Goal: Information Seeking & Learning: Stay updated

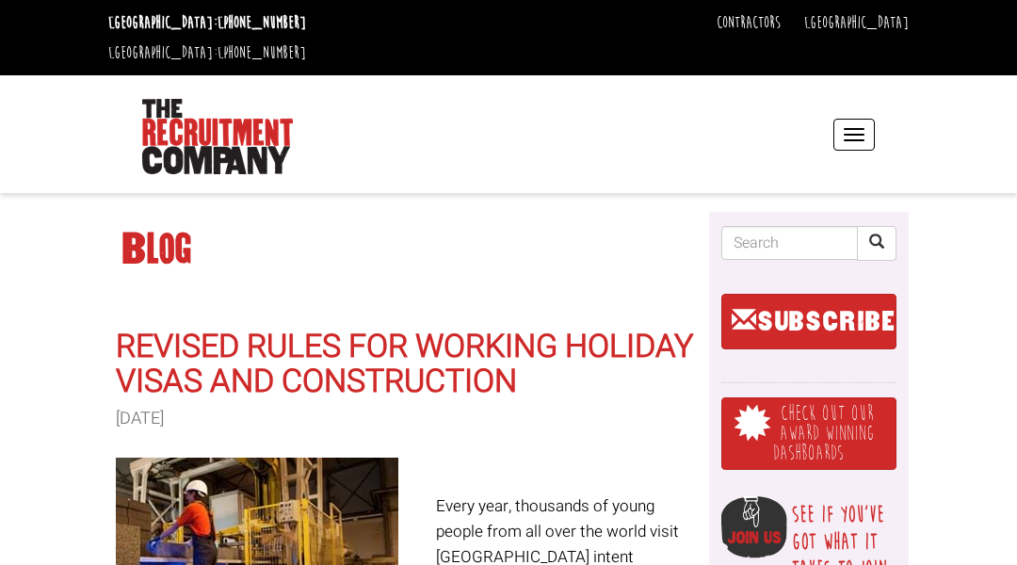
scroll to position [38, 0]
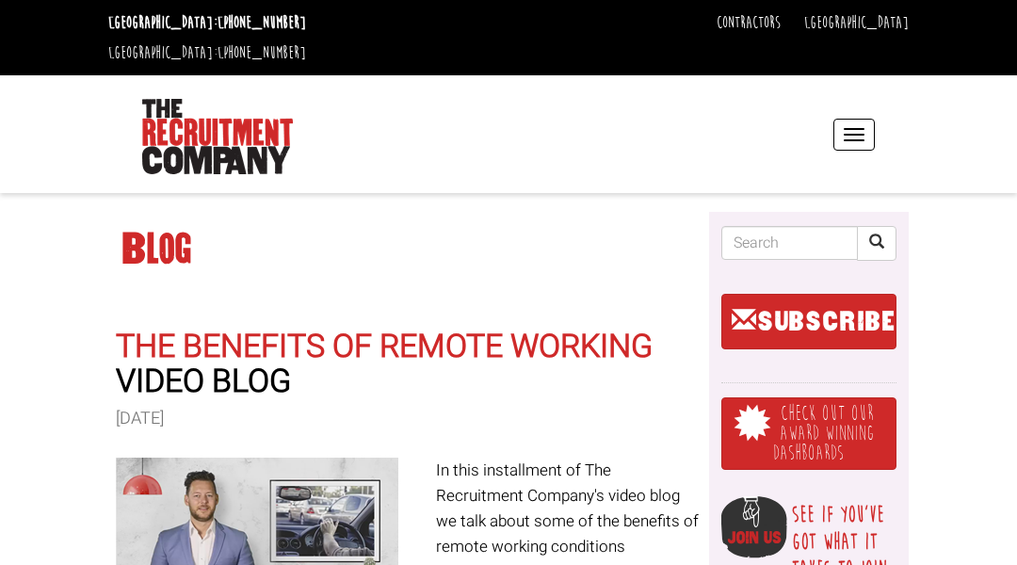
scroll to position [38, 0]
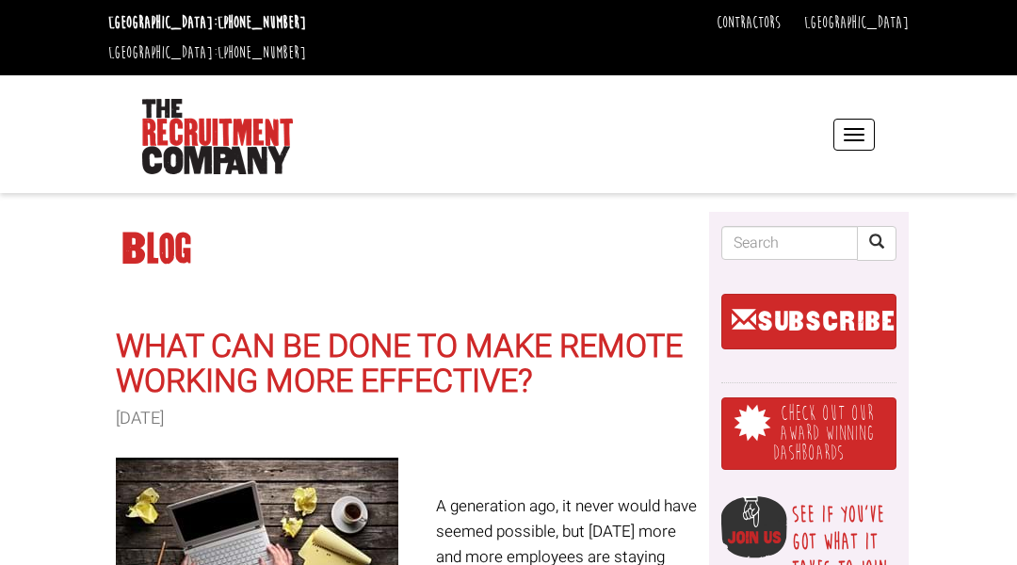
scroll to position [38, 0]
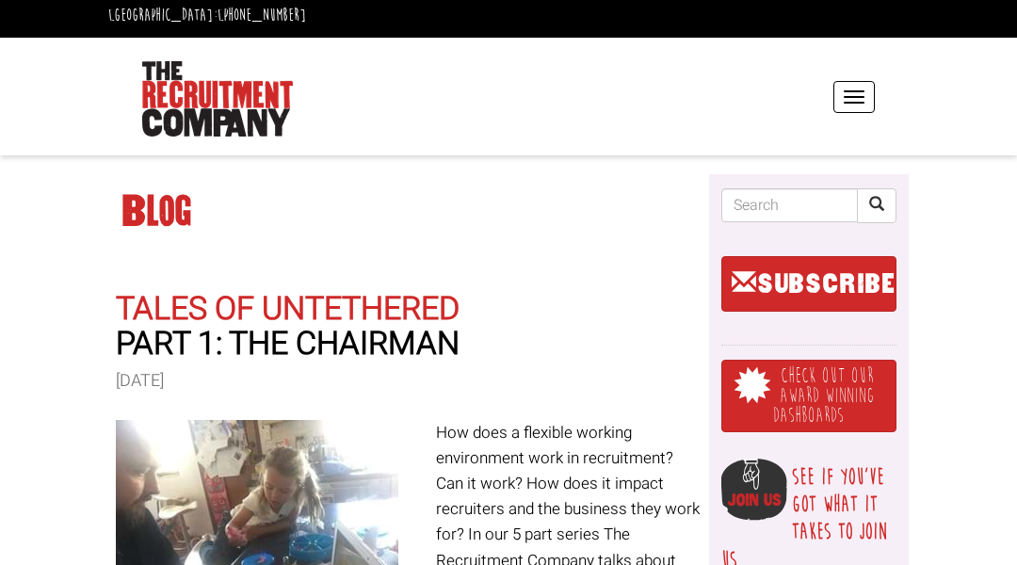
scroll to position [38, 0]
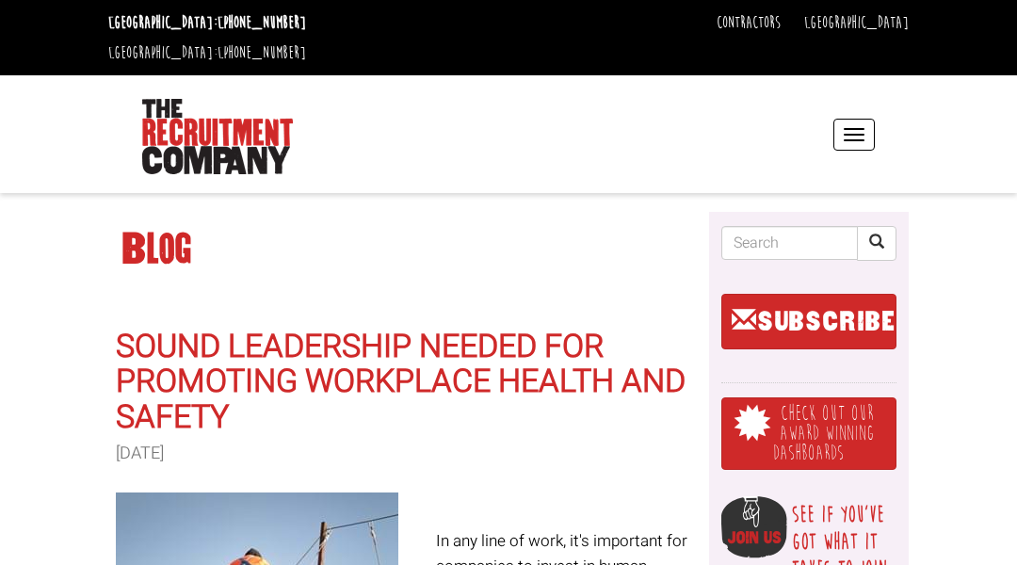
click at [94, 94] on header "Sydney: +61 2 8346 6700 Dublin: +353 1 697 2548 Contractors Timesheets Why Cont…" at bounding box center [508, 96] width 1017 height 193
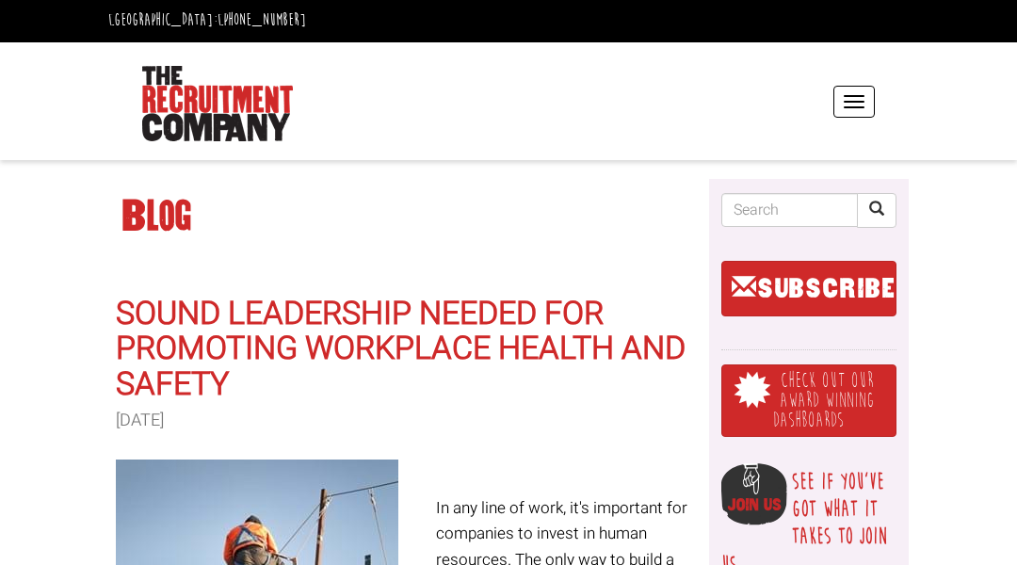
scroll to position [38, 0]
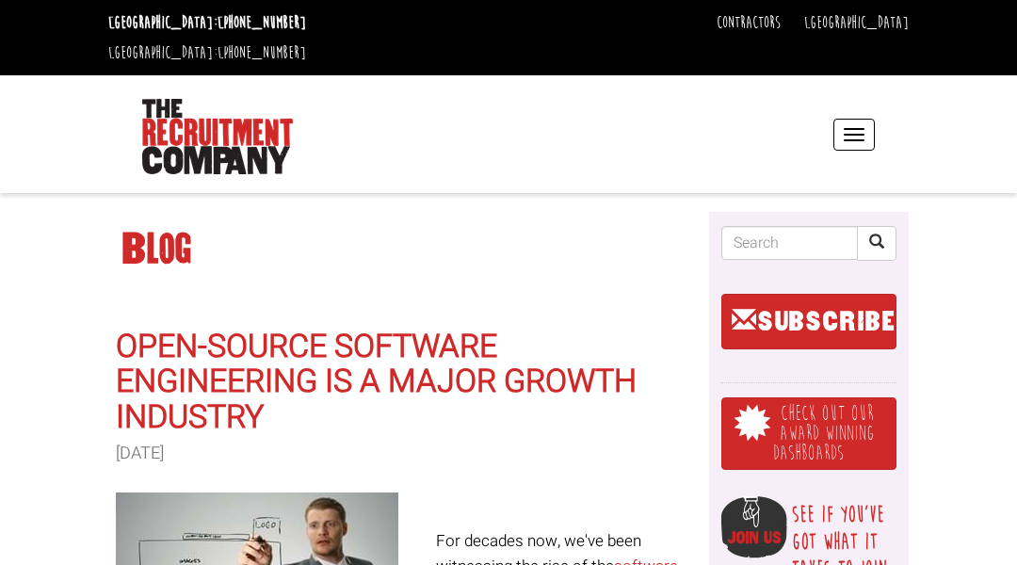
scroll to position [38, 0]
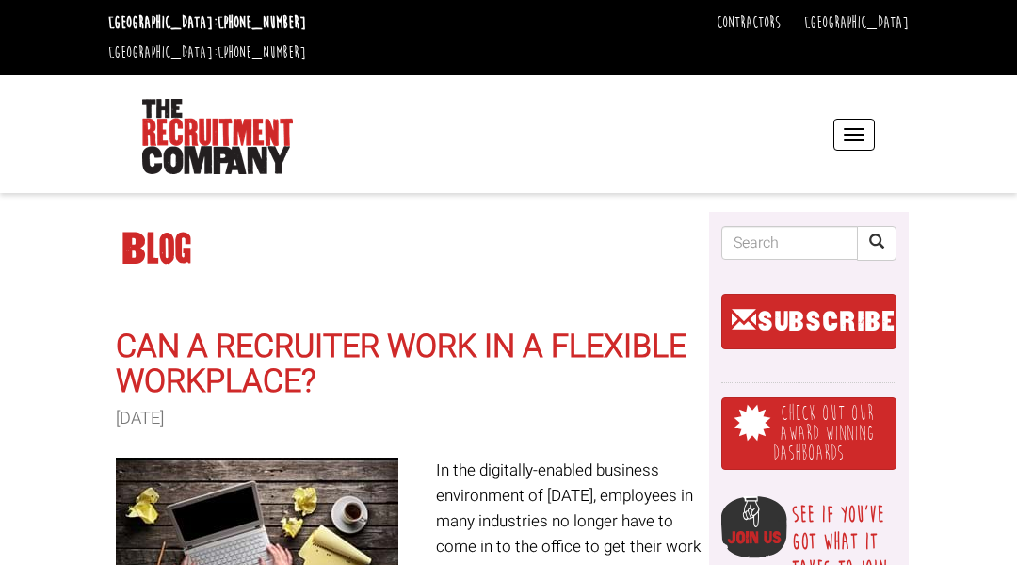
scroll to position [38, 0]
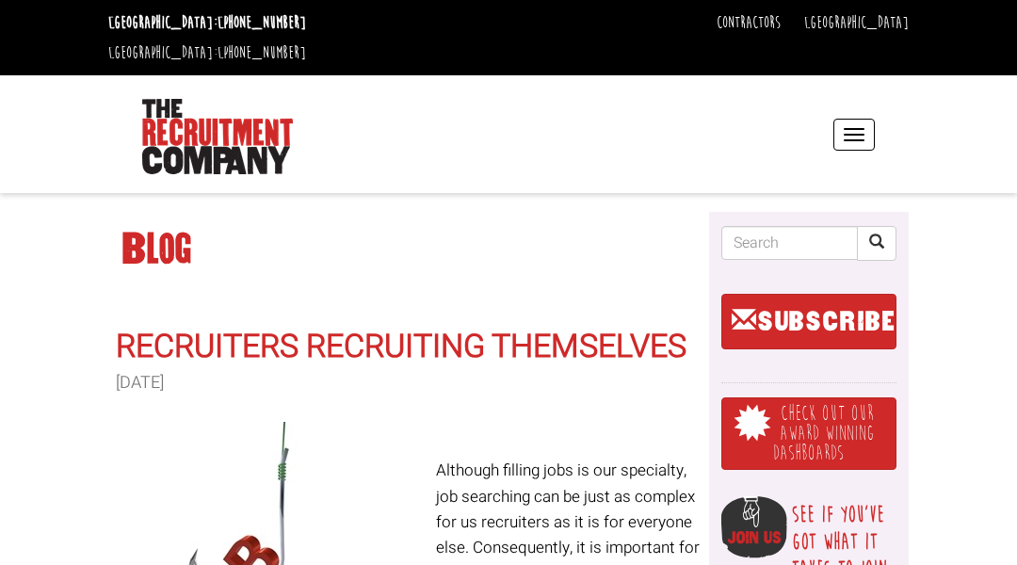
scroll to position [38, 0]
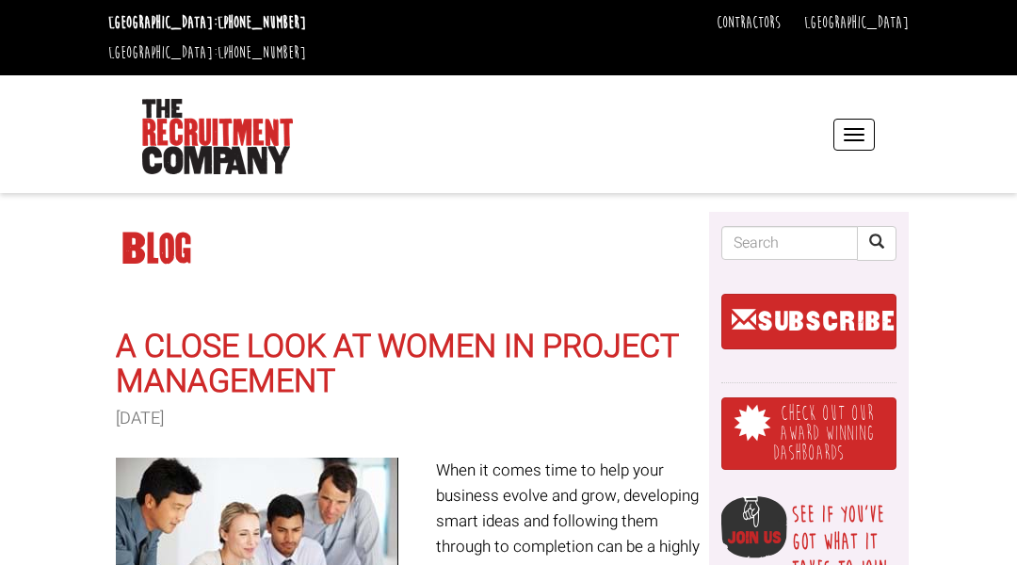
scroll to position [38, 0]
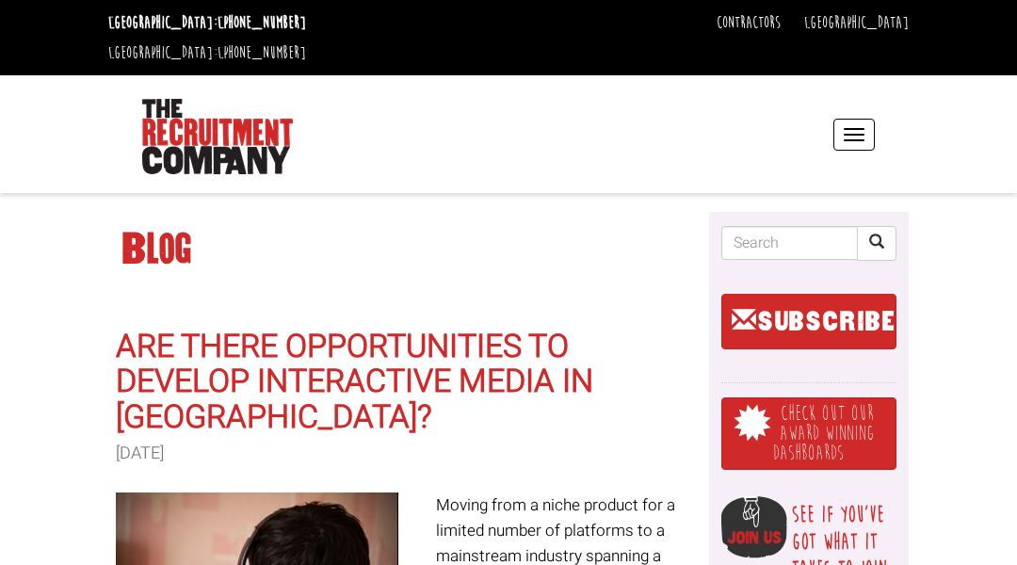
scroll to position [38, 0]
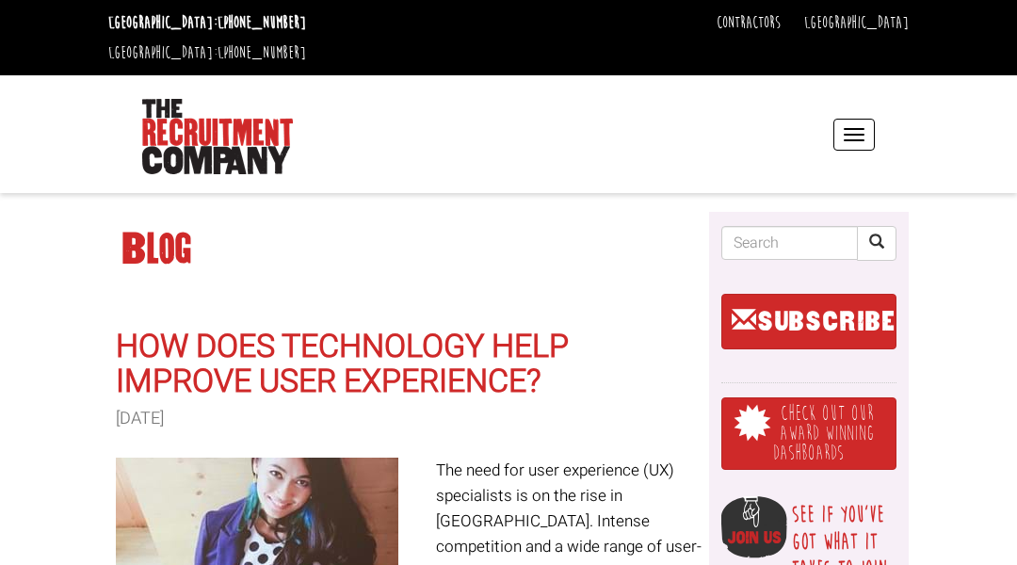
scroll to position [38, 0]
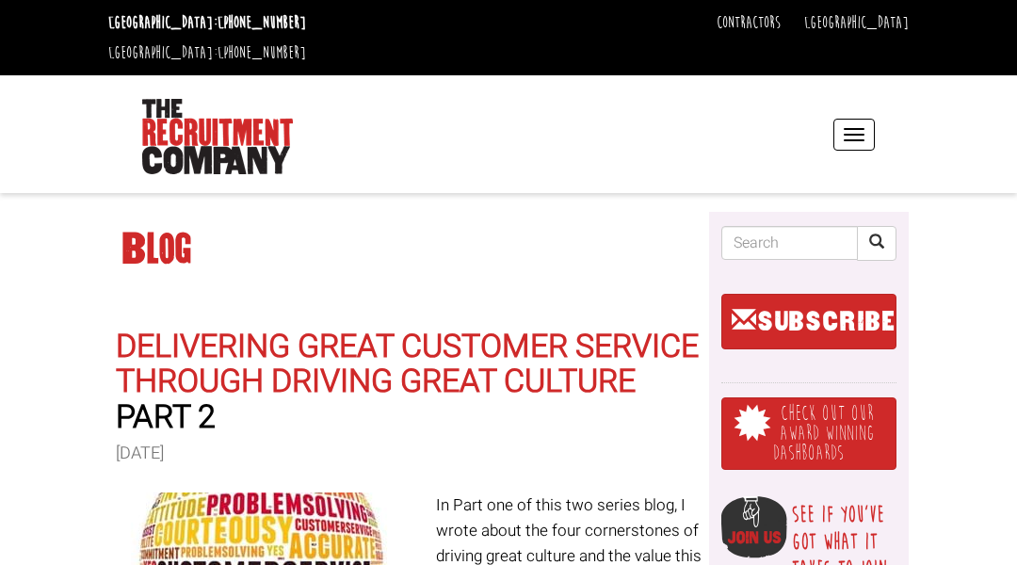
scroll to position [38, 0]
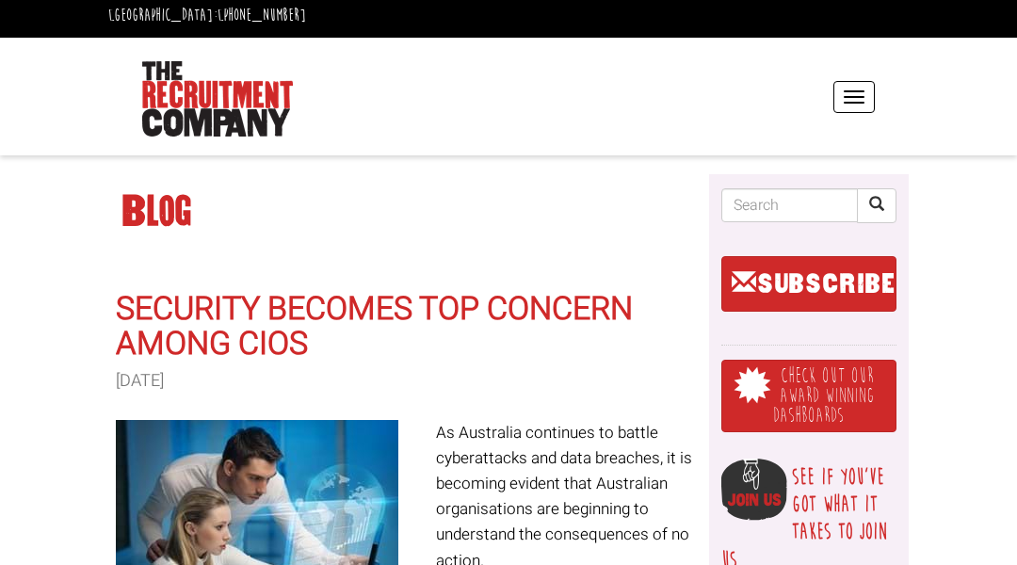
scroll to position [38, 0]
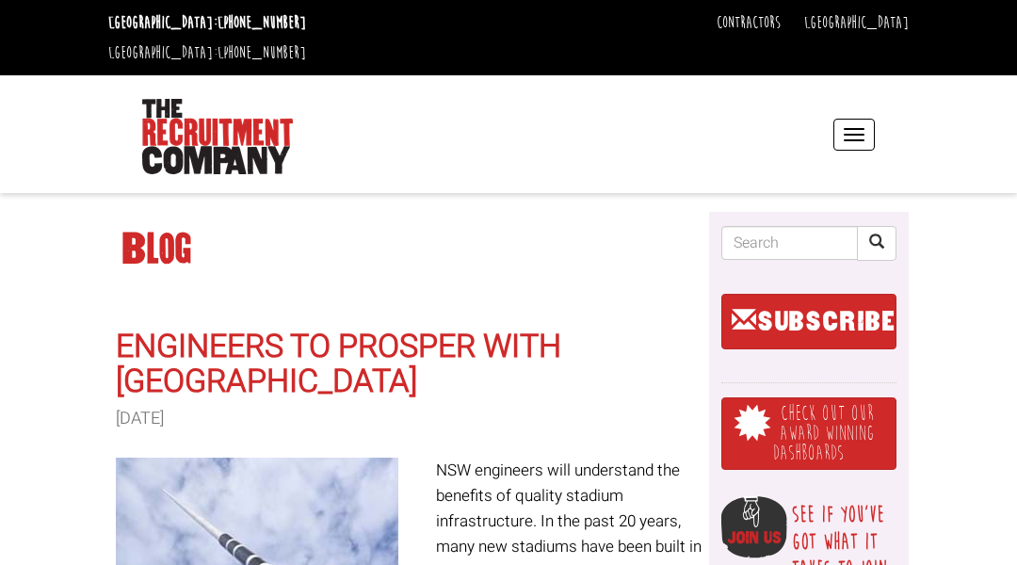
scroll to position [38, 0]
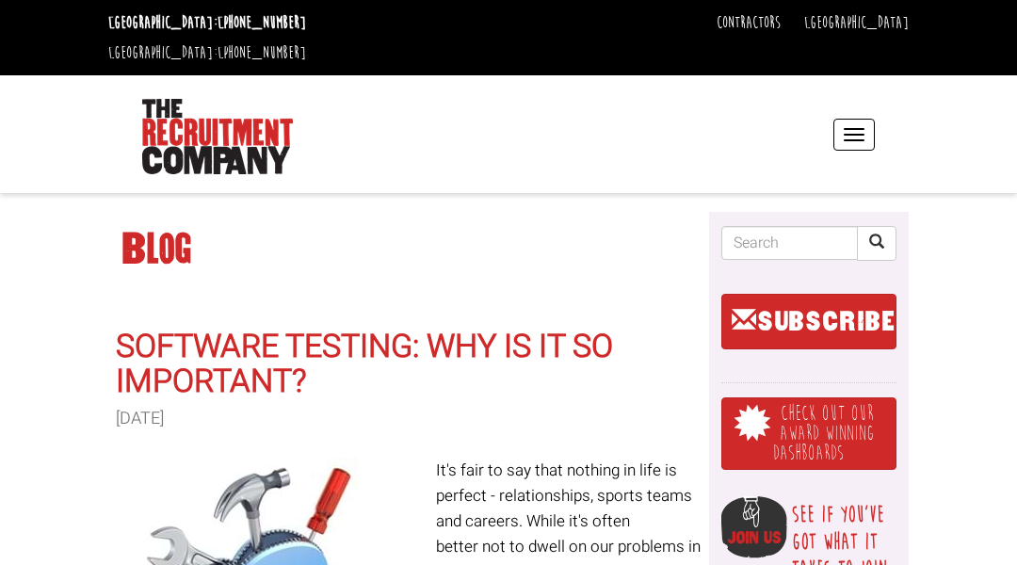
scroll to position [38, 0]
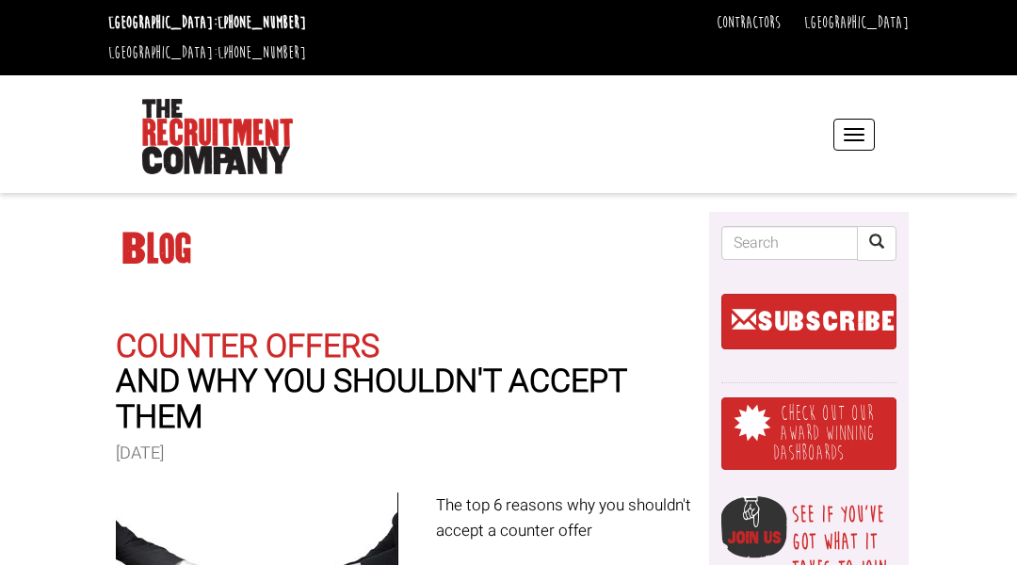
scroll to position [38, 0]
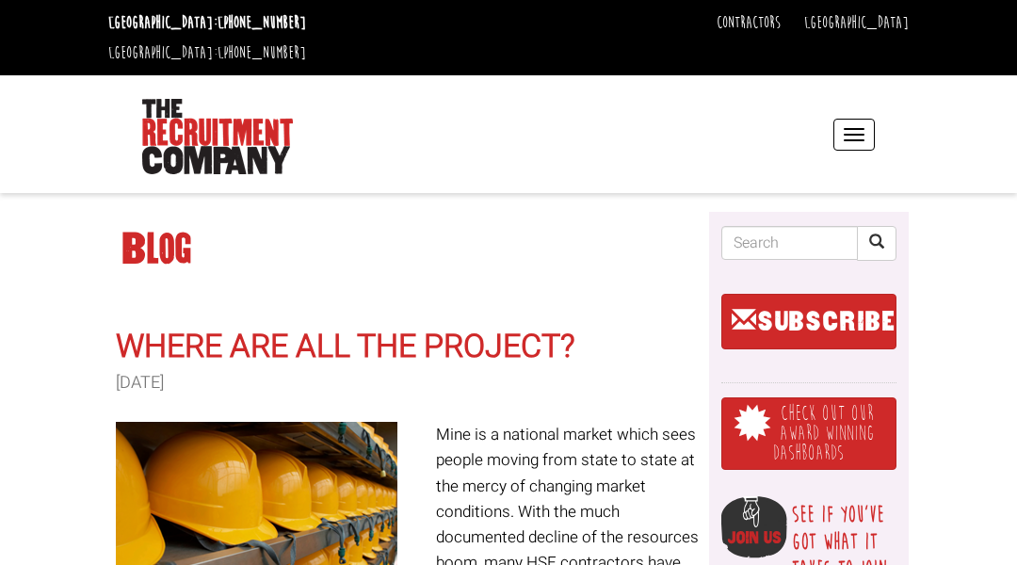
scroll to position [38, 0]
